Goal: Task Accomplishment & Management: Manage account settings

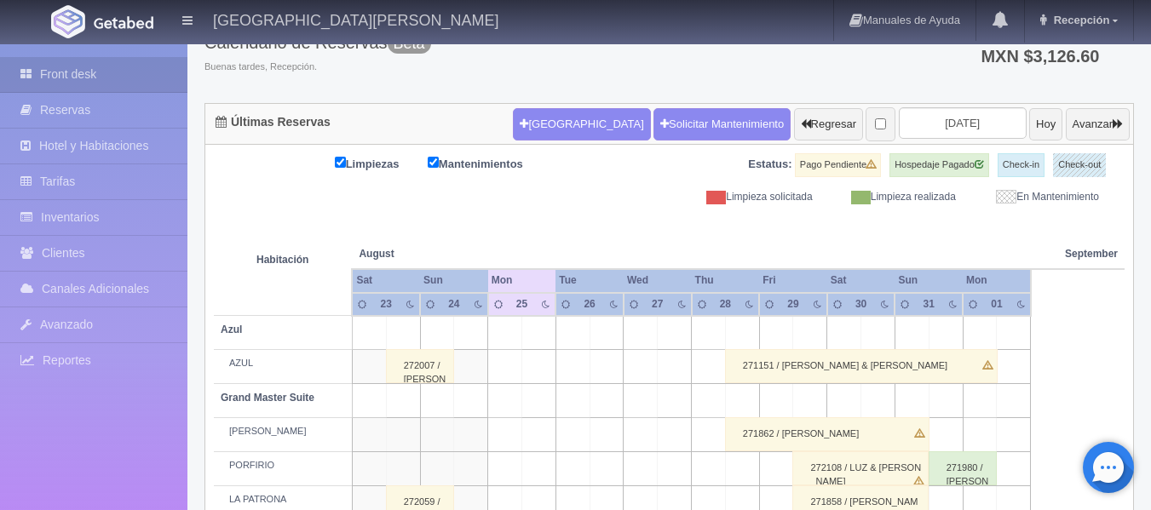
scroll to position [85, 0]
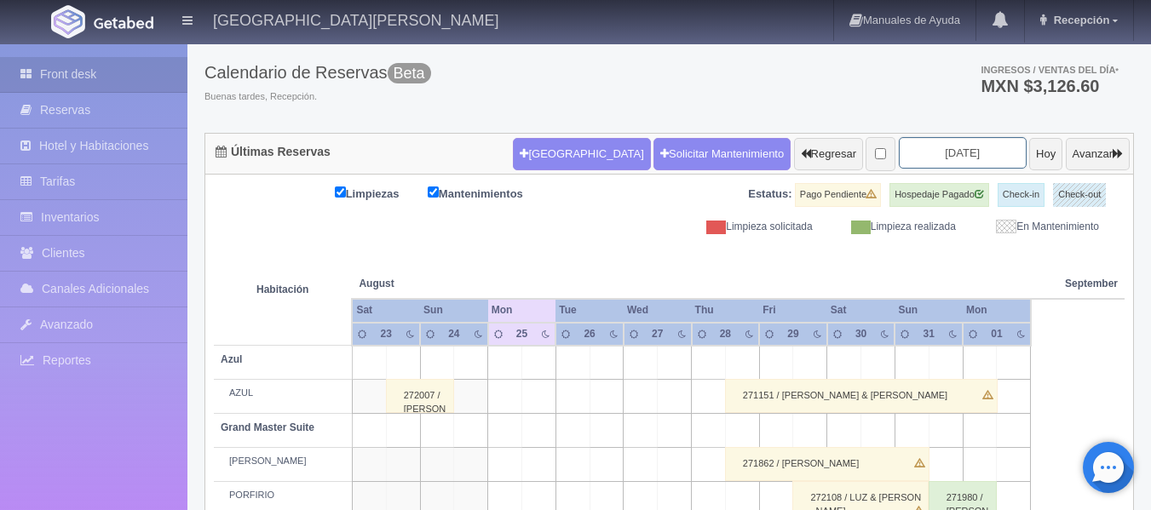
click at [950, 153] on input "[DATE]" at bounding box center [963, 153] width 128 height 32
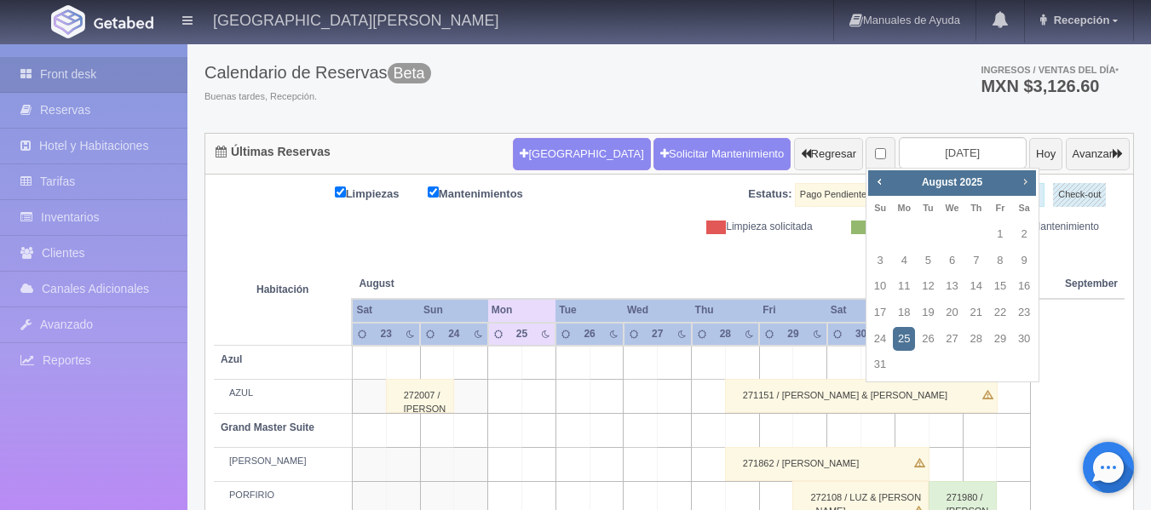
click at [1028, 183] on span "Next" at bounding box center [1025, 182] width 14 height 14
click at [1022, 231] on link "6" at bounding box center [1024, 234] width 22 height 25
type input "[DATE]"
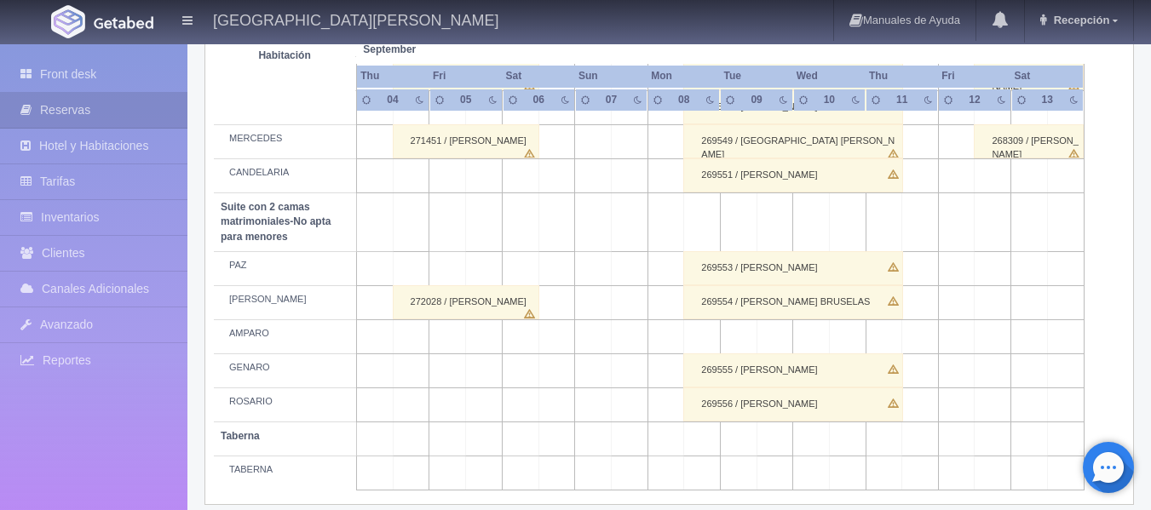
scroll to position [1437, 0]
